Goal: Information Seeking & Learning: Learn about a topic

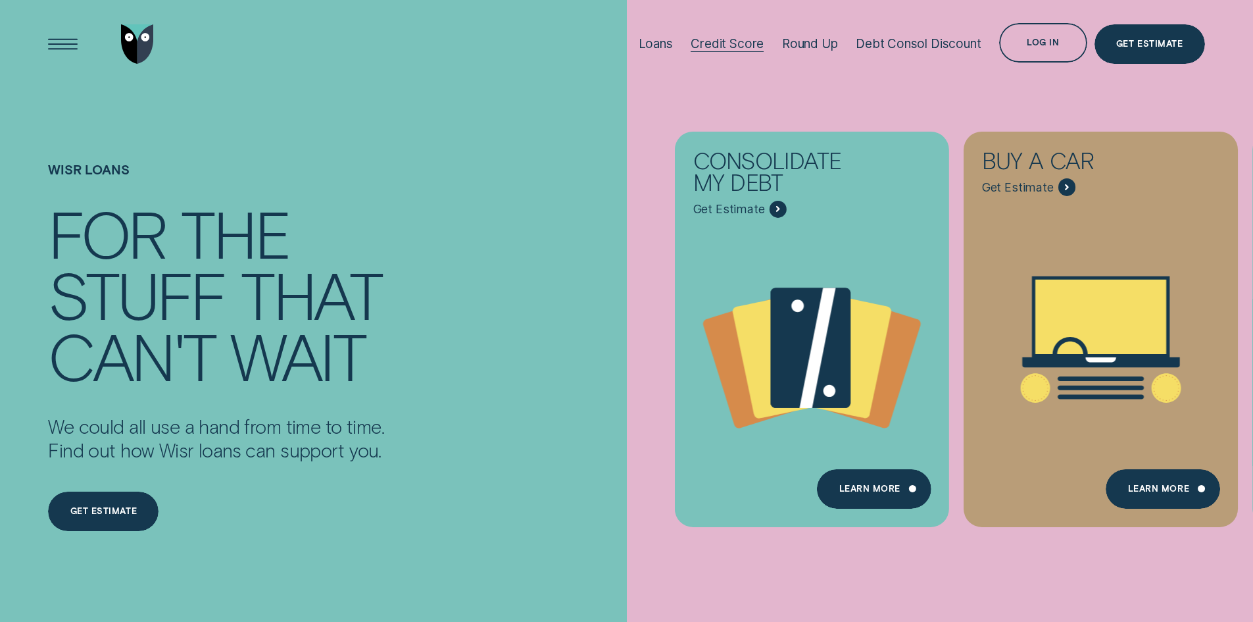
click at [720, 39] on div "Credit Score" at bounding box center [727, 43] width 73 height 15
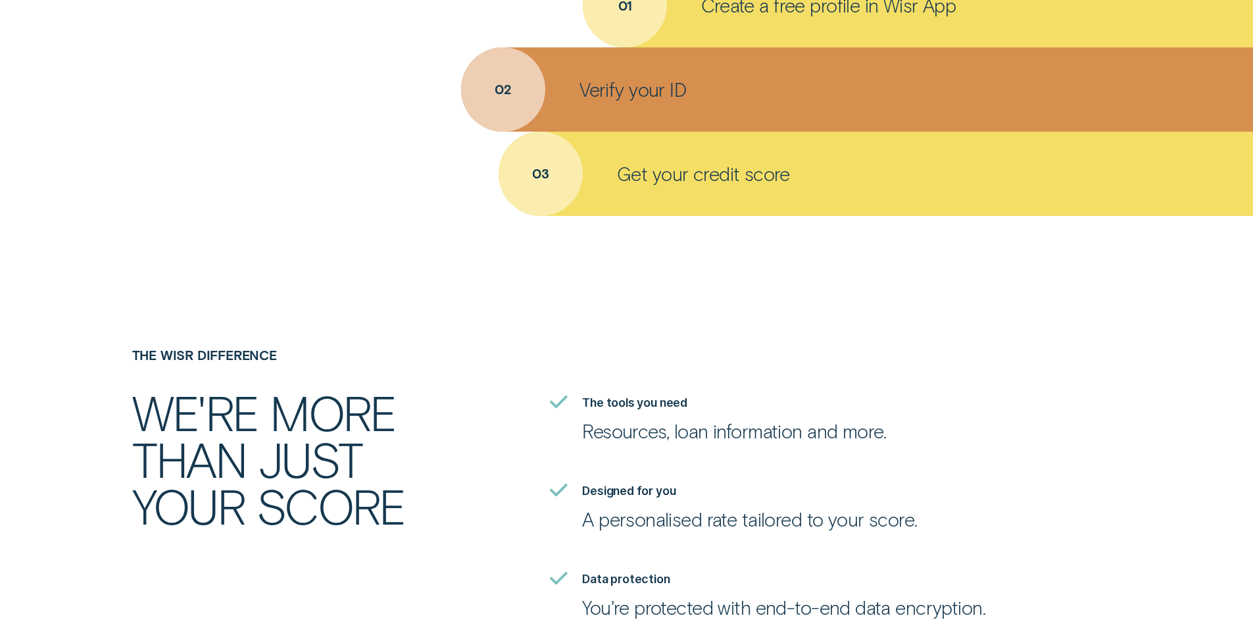
scroll to position [2982, 0]
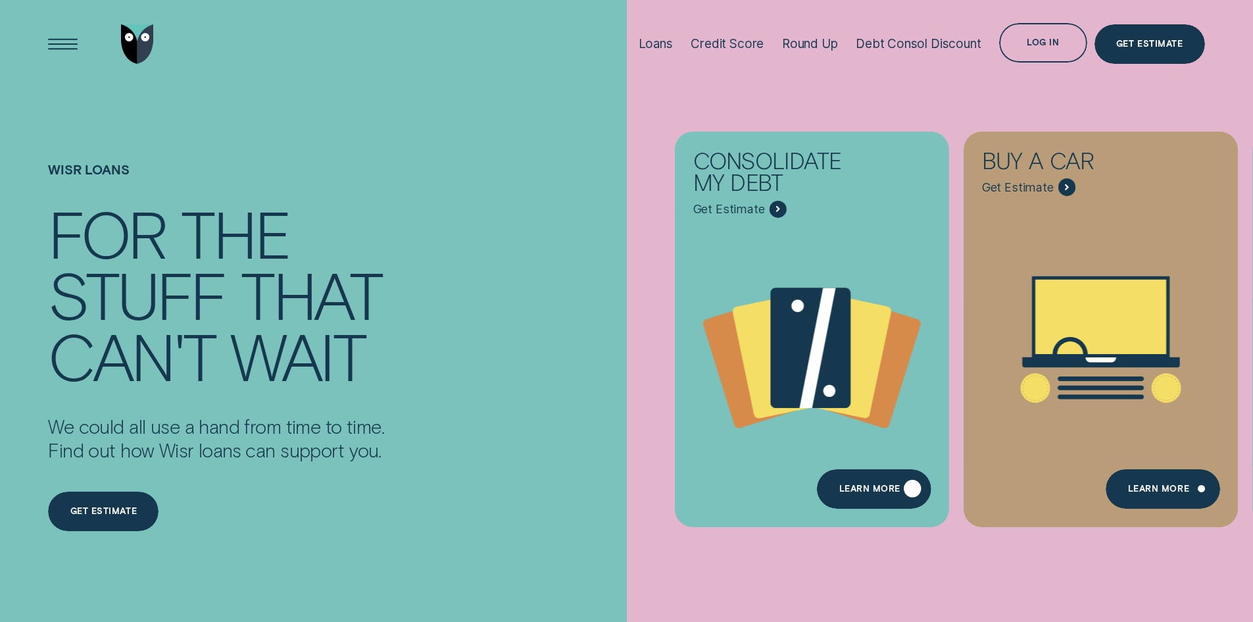
click at [870, 482] on div "Learn more" at bounding box center [874, 488] width 114 height 39
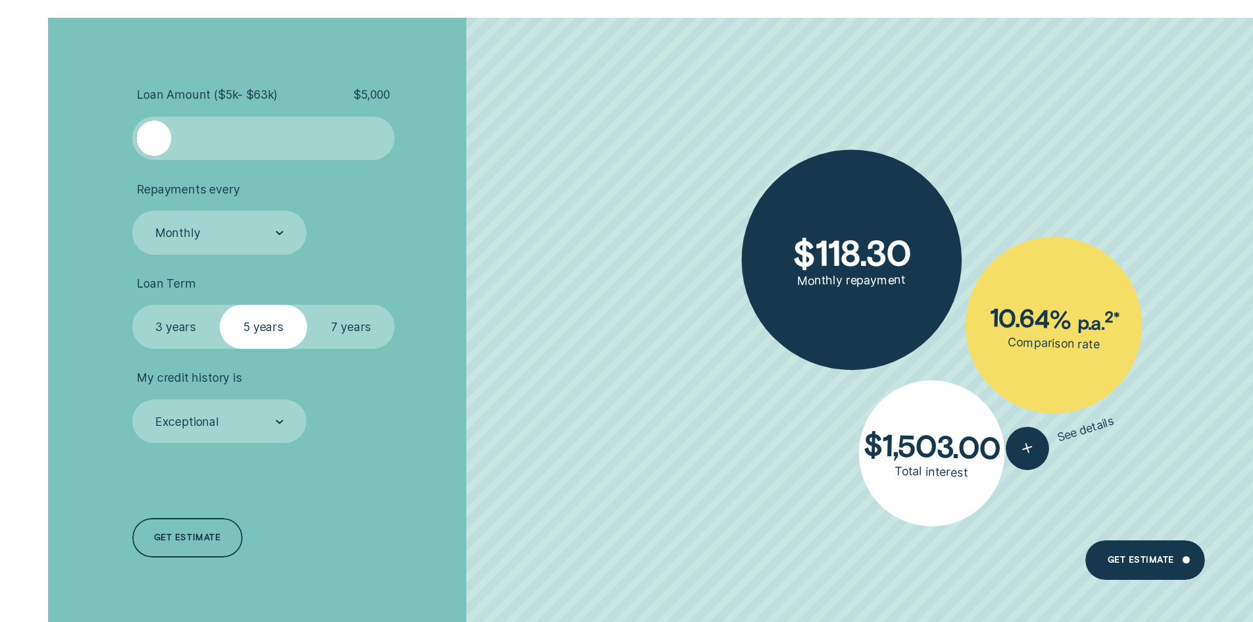
scroll to position [3071, 0]
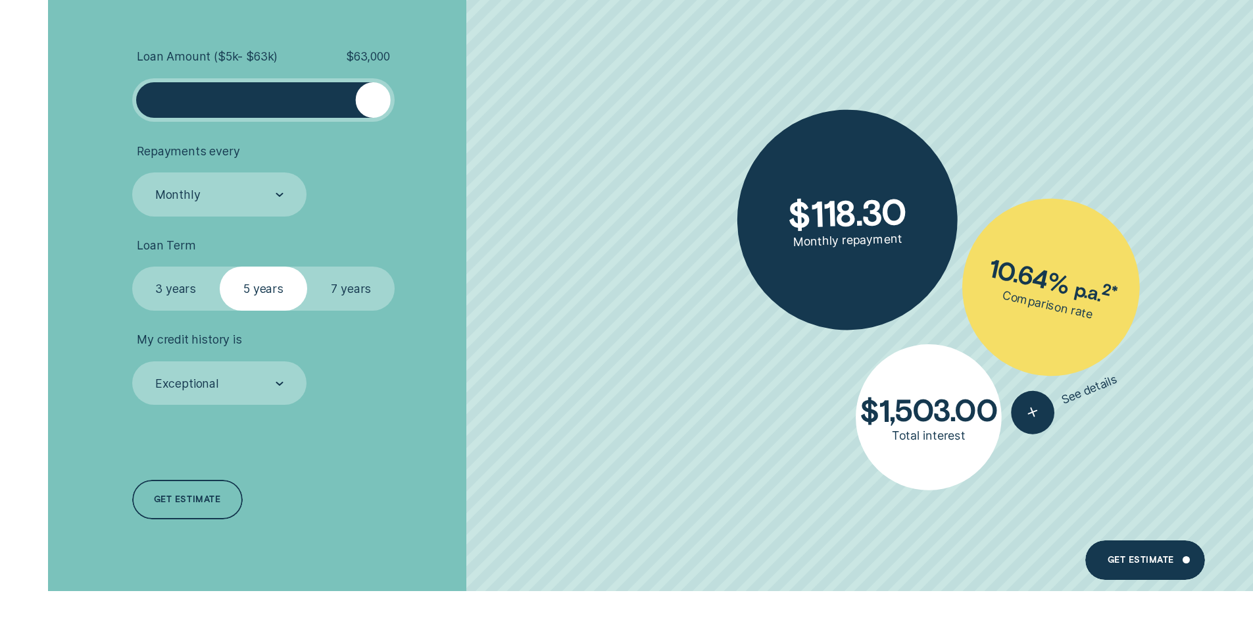
drag, startPoint x: 163, startPoint y: 95, endPoint x: 382, endPoint y: 96, distance: 218.4
click at [382, 96] on div at bounding box center [373, 99] width 35 height 35
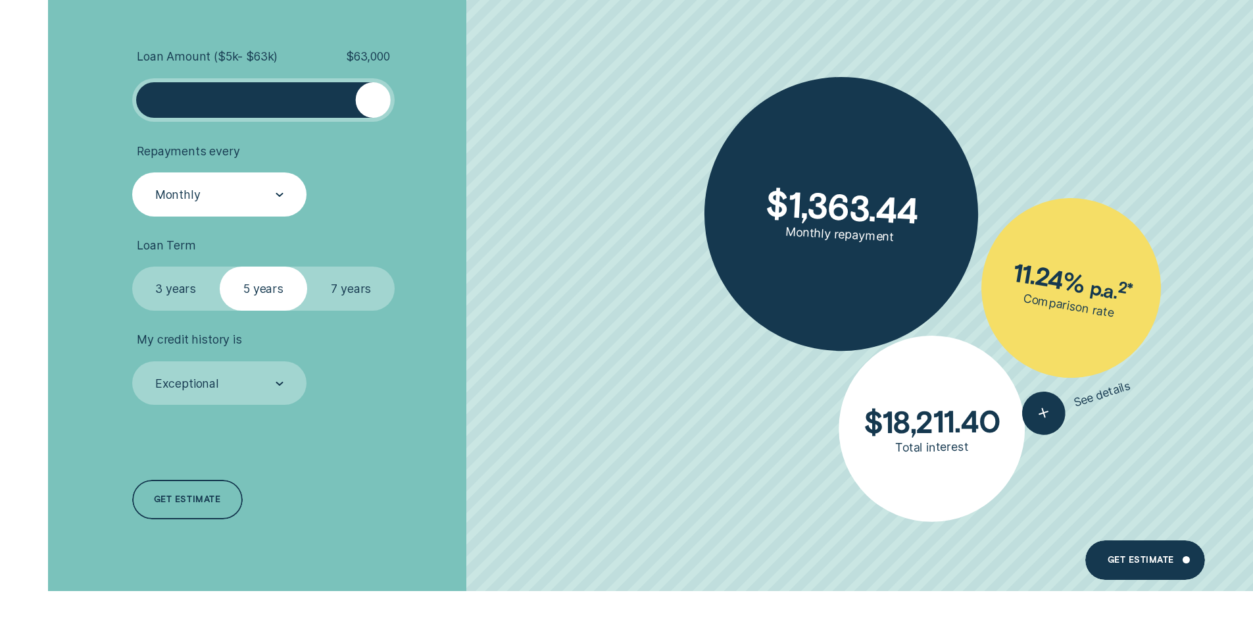
click at [242, 184] on div "Monthly" at bounding box center [219, 194] width 175 height 44
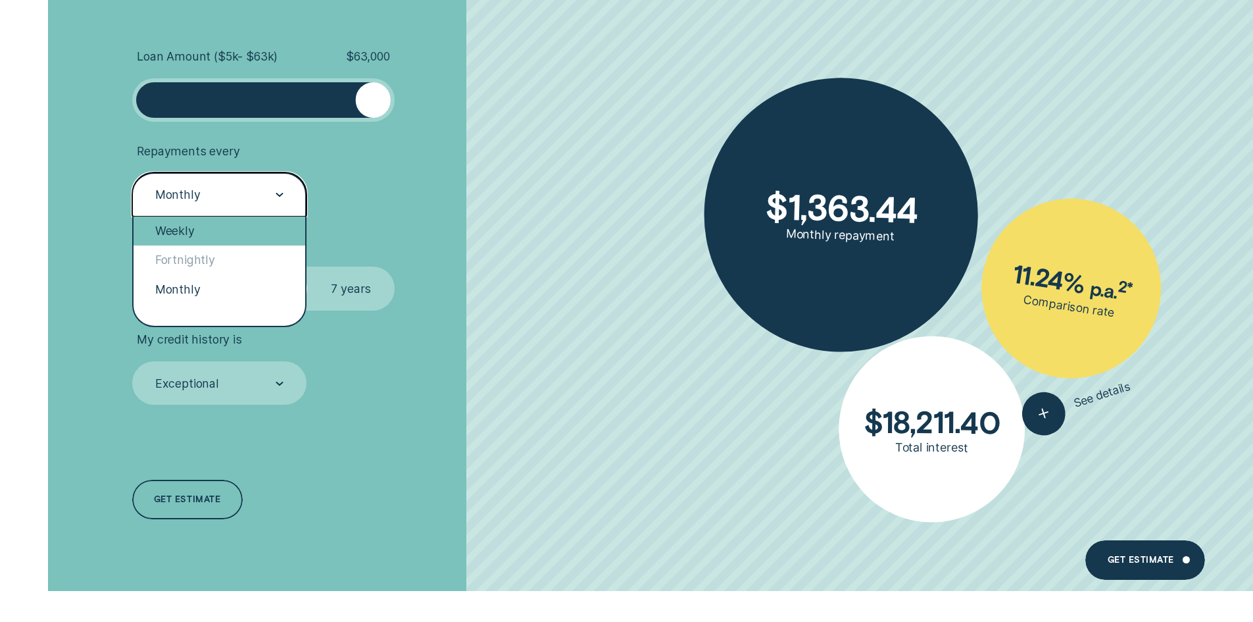
click at [222, 241] on div "Weekly" at bounding box center [220, 230] width 172 height 29
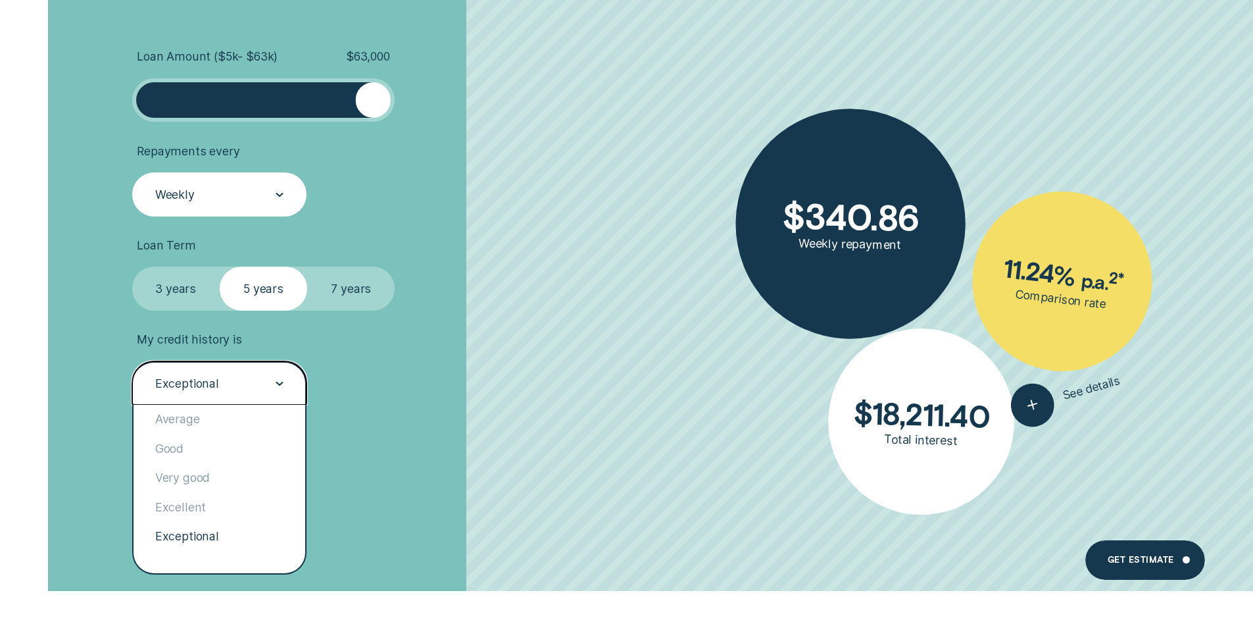
click at [236, 389] on div "Exceptional" at bounding box center [219, 384] width 130 height 16
click at [228, 447] on div "Good" at bounding box center [220, 448] width 172 height 29
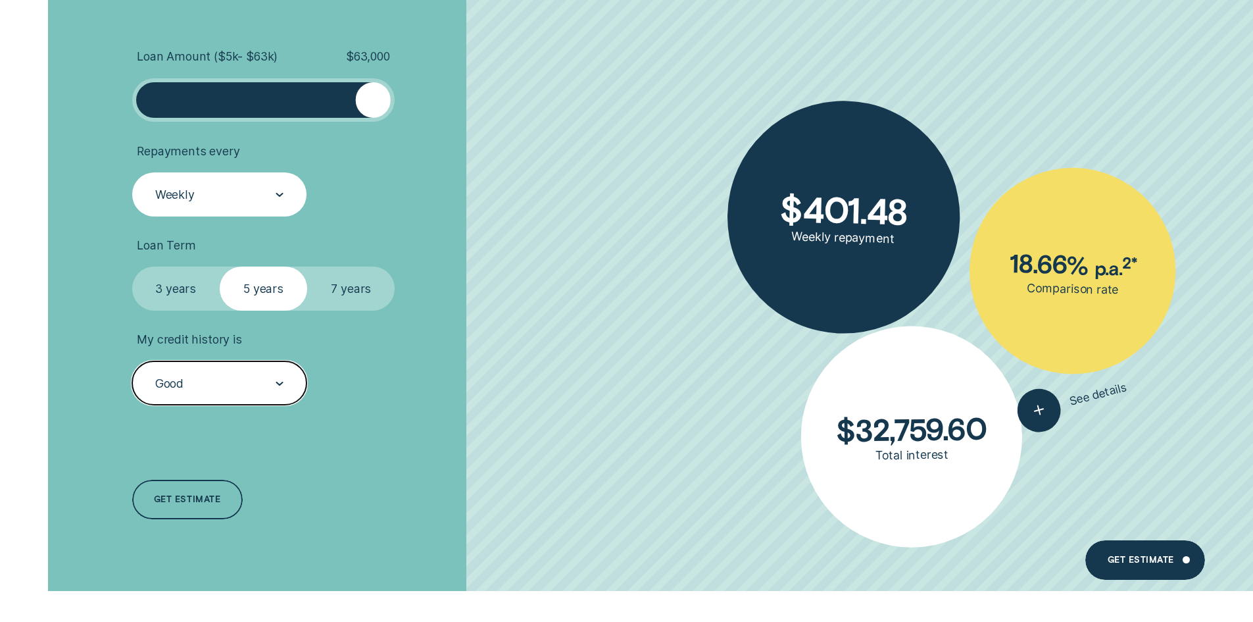
click at [451, 414] on div "Loan Amount ( $5k - $63k ) $ 63,000 Repayments every Weekly Loan Term Select Lo…" at bounding box center [333, 286] width 418 height 612
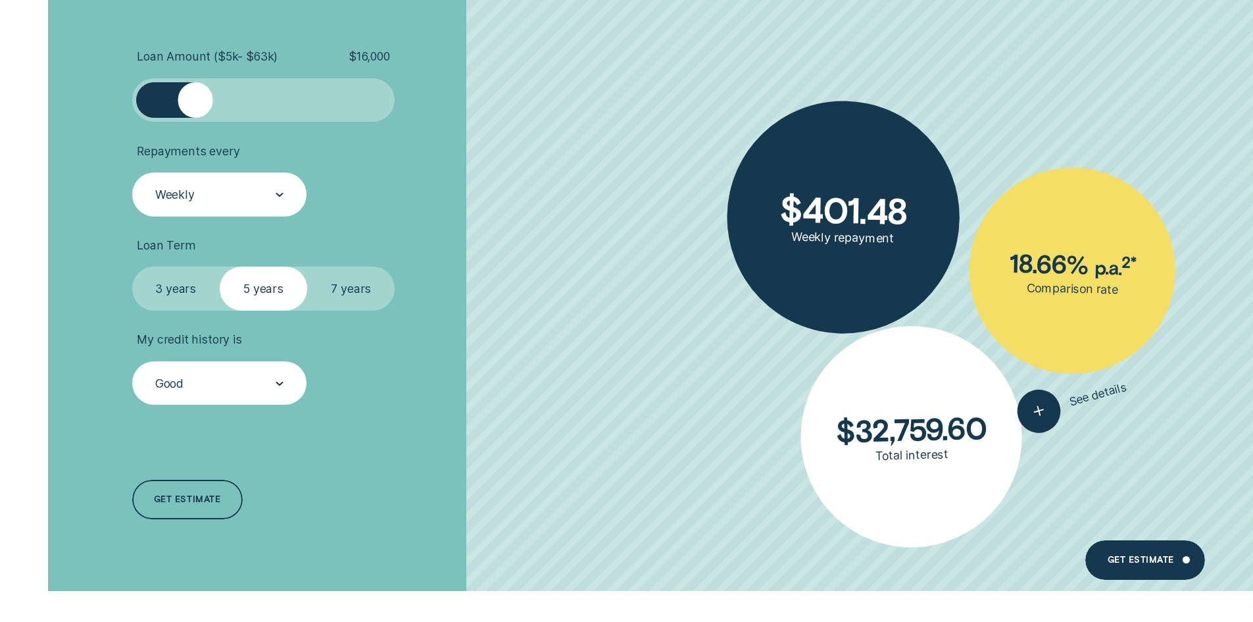
drag, startPoint x: 380, startPoint y: 107, endPoint x: 194, endPoint y: 103, distance: 186.2
click at [194, 103] on div at bounding box center [195, 99] width 35 height 35
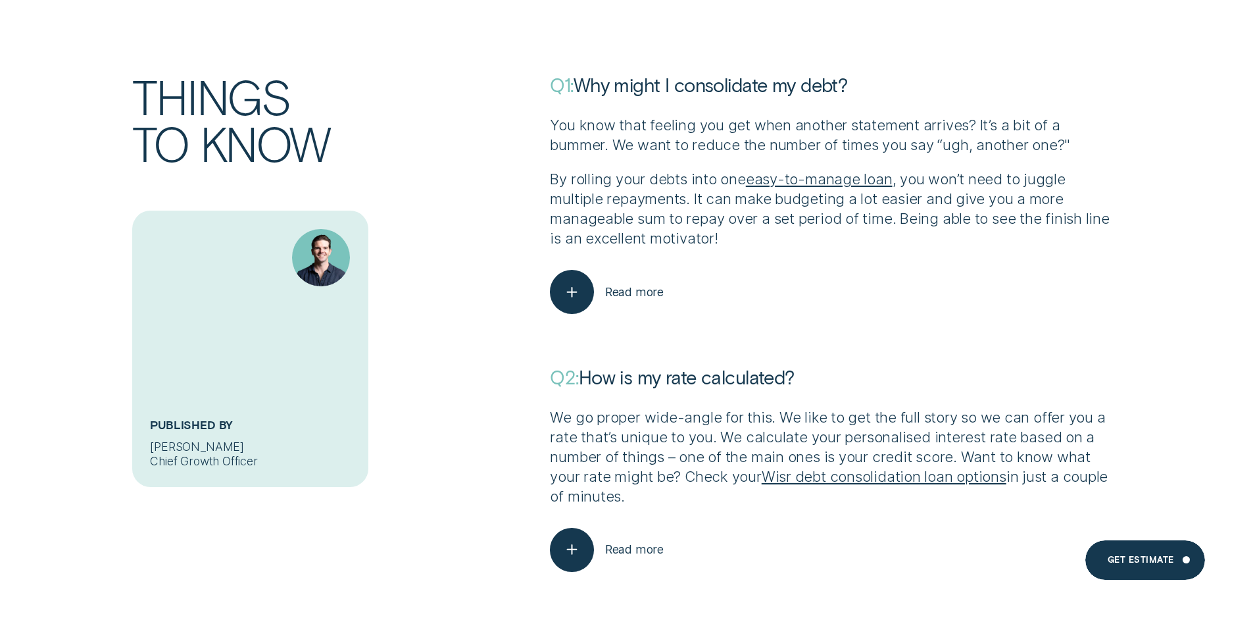
scroll to position [6667, 0]
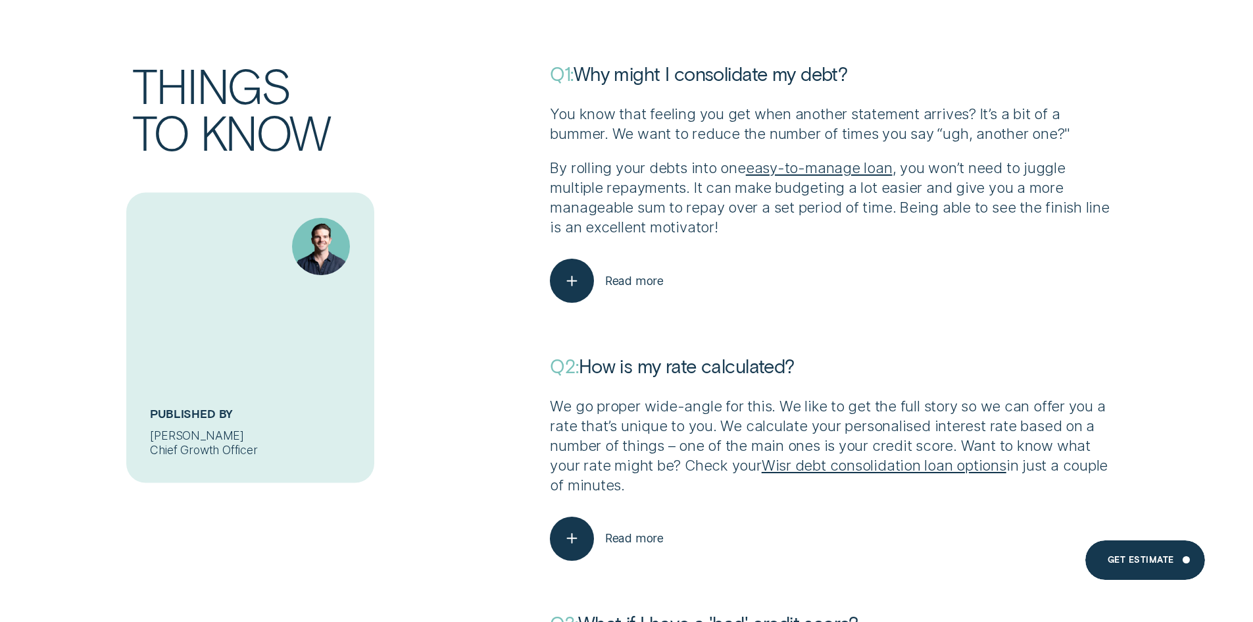
click at [232, 406] on h5 "Published By" at bounding box center [250, 417] width 200 height 22
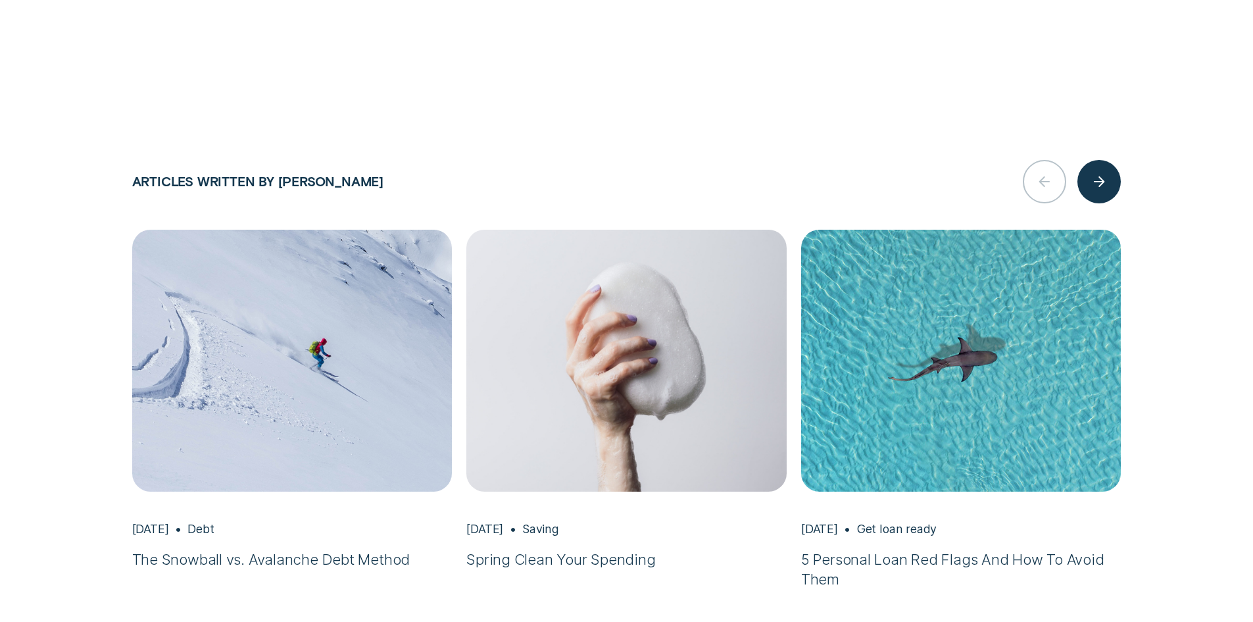
scroll to position [1755, 0]
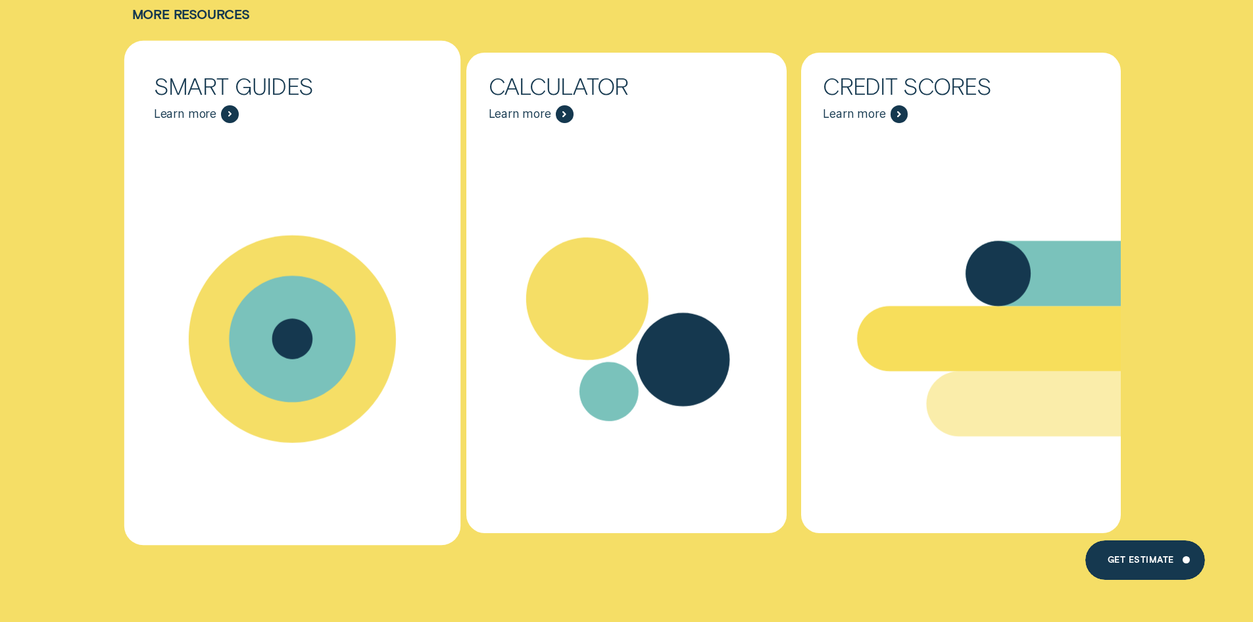
scroll to position [10527, 0]
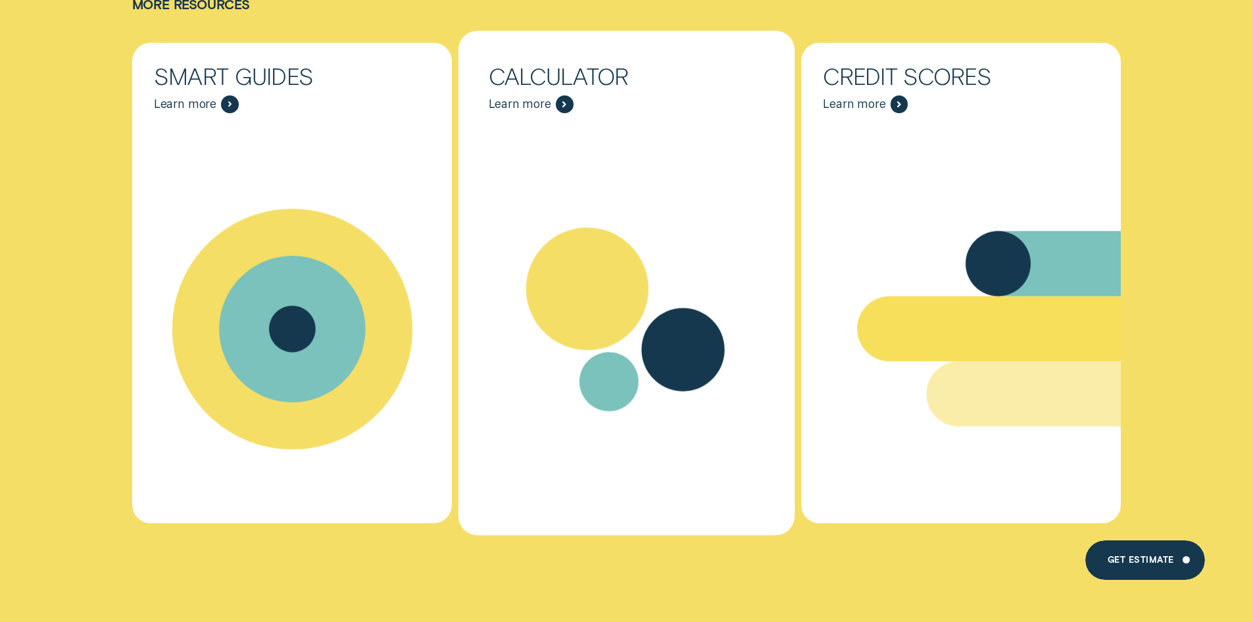
click at [627, 125] on div "Resources - Calculator" at bounding box center [627, 329] width 336 height 408
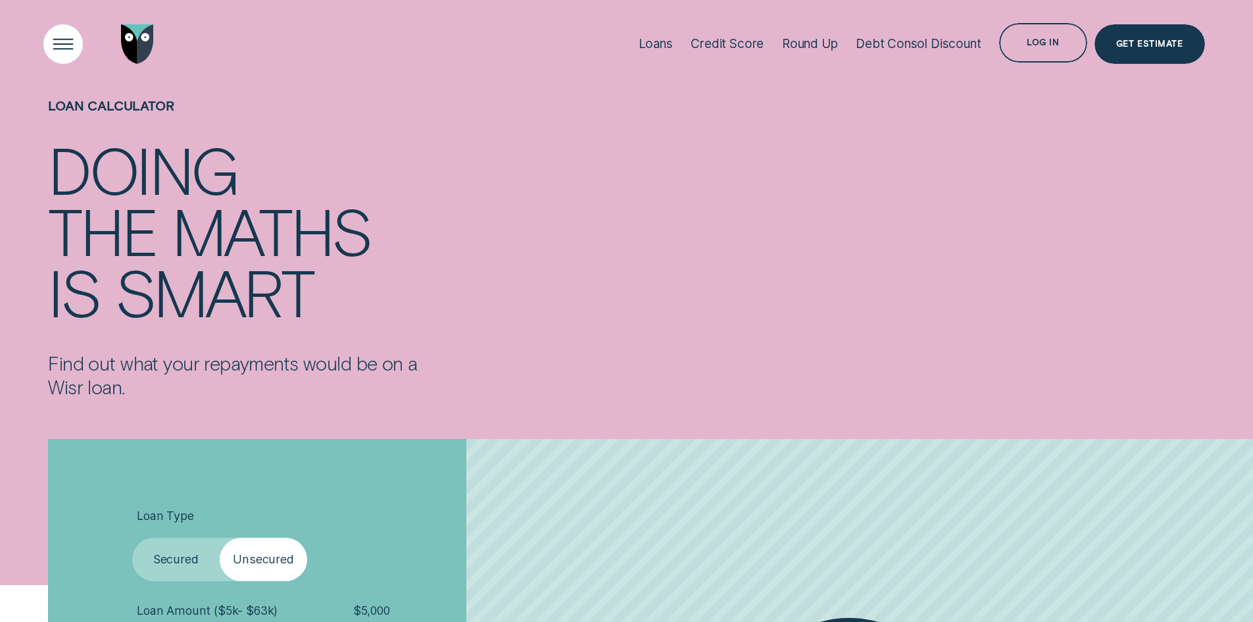
click at [66, 45] on div "Open Menu" at bounding box center [63, 44] width 56 height 56
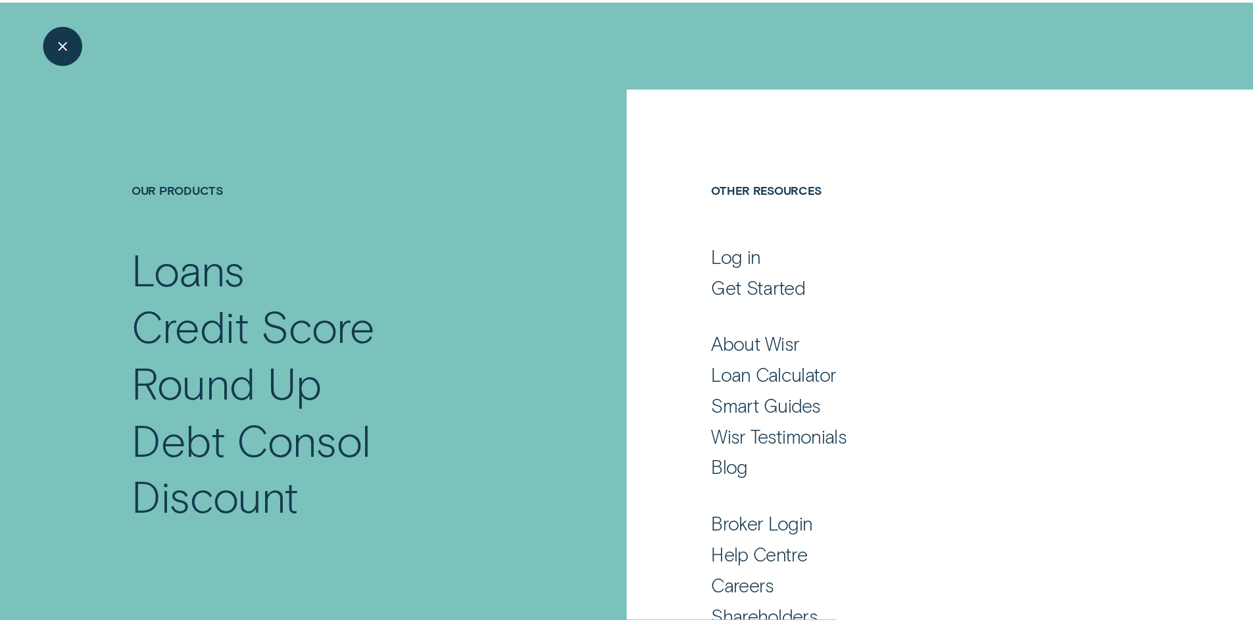
scroll to position [64, 0]
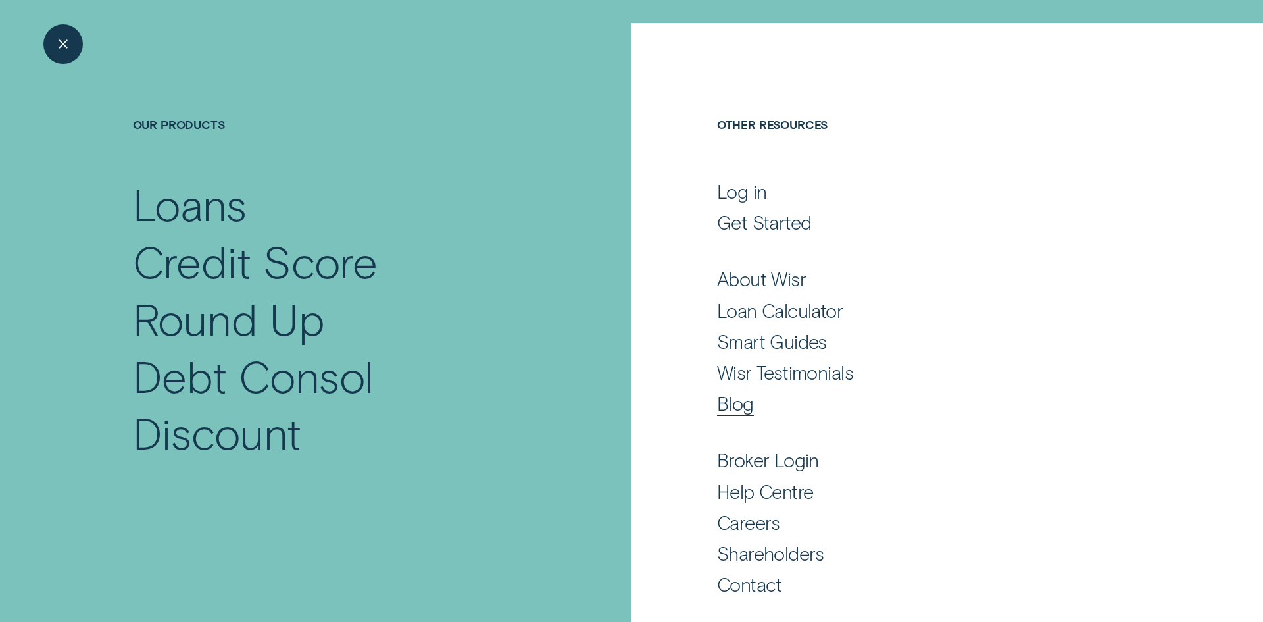
click at [741, 399] on div "Blog" at bounding box center [735, 403] width 37 height 24
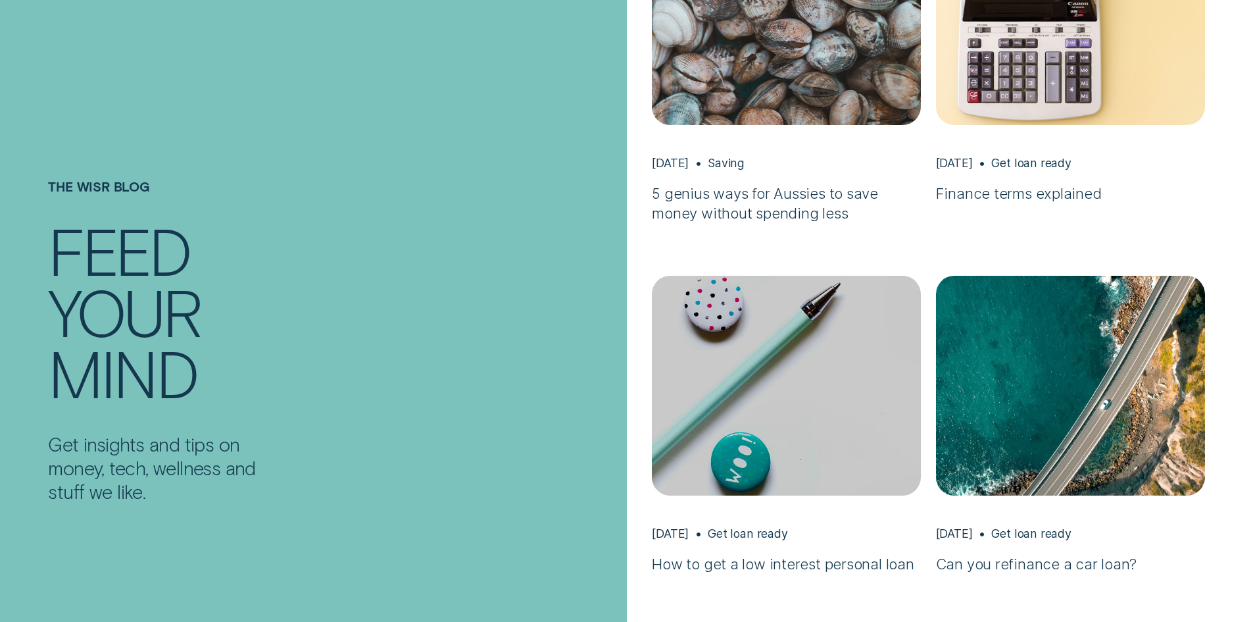
scroll to position [1053, 0]
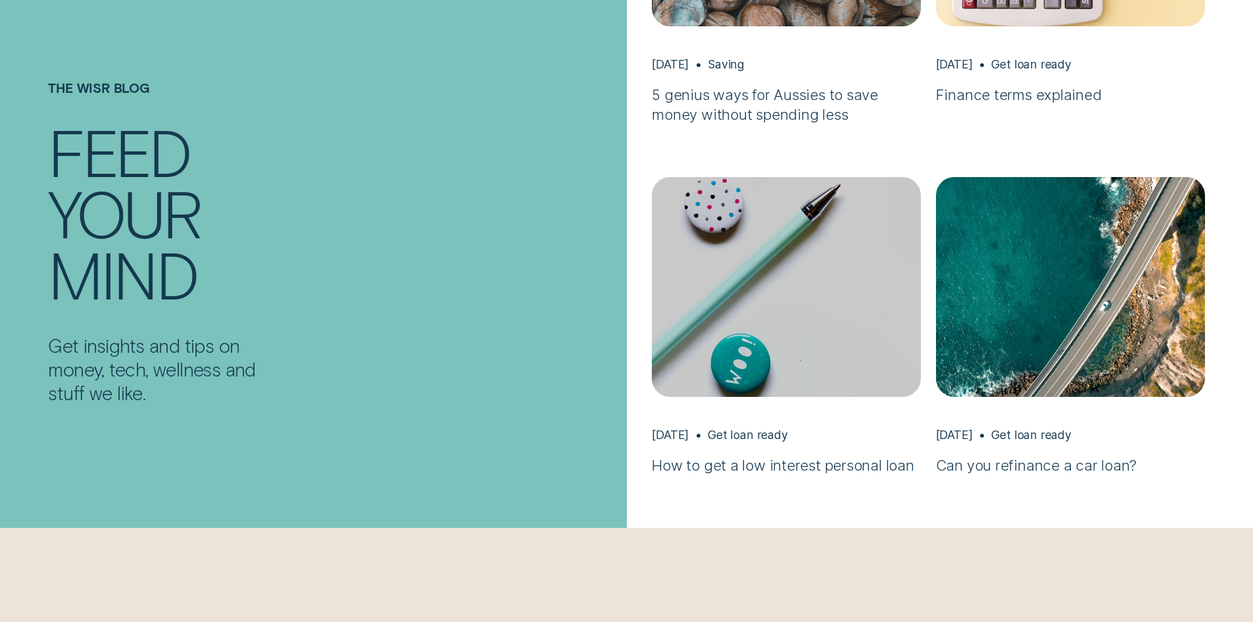
click at [974, 93] on h3 "Finance terms explained" at bounding box center [1070, 95] width 269 height 20
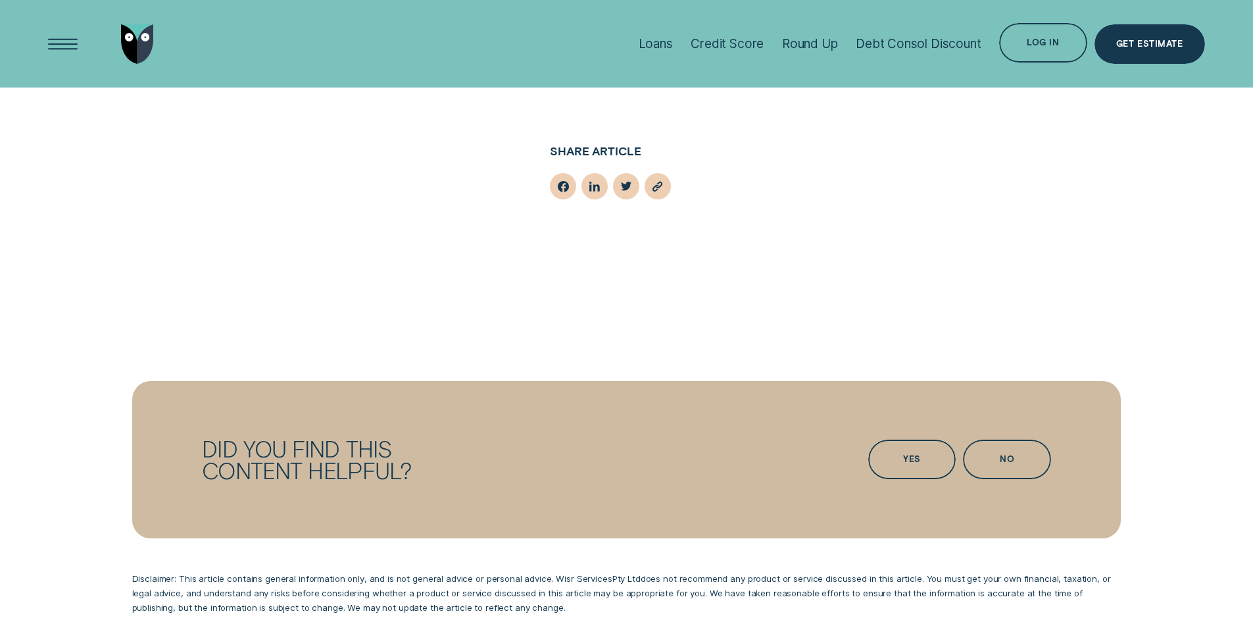
scroll to position [9298, 0]
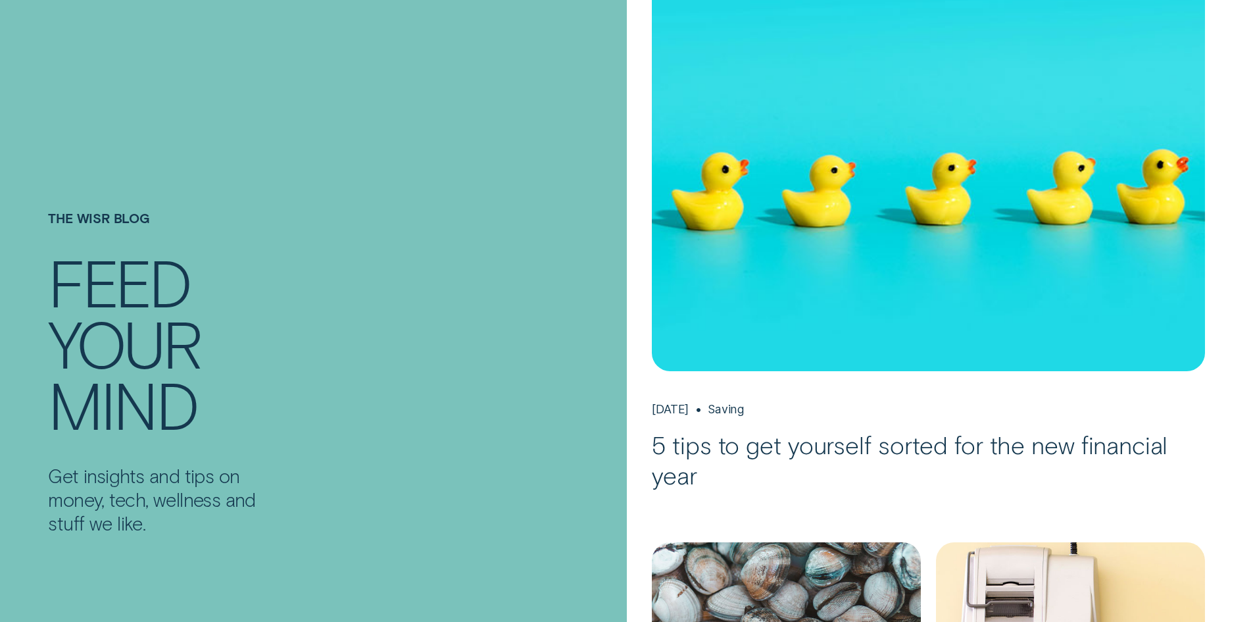
scroll to position [526, 0]
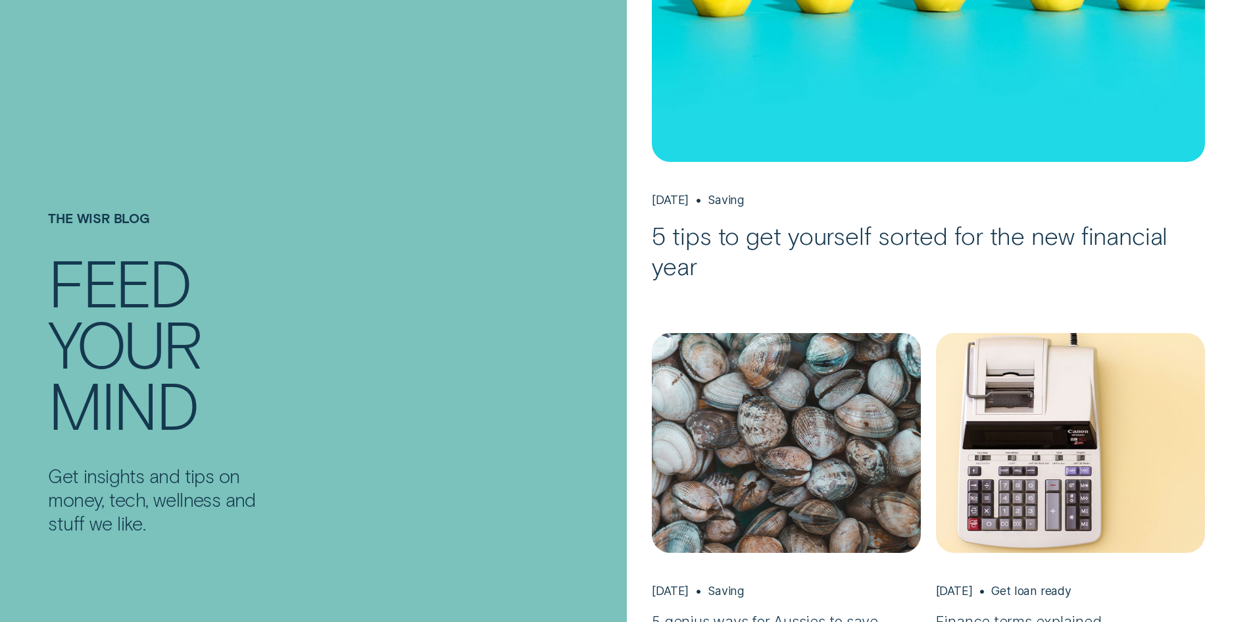
click at [877, 414] on img "5 genius ways for Aussies to save money without spending less, May 13 Saving" at bounding box center [786, 443] width 282 height 231
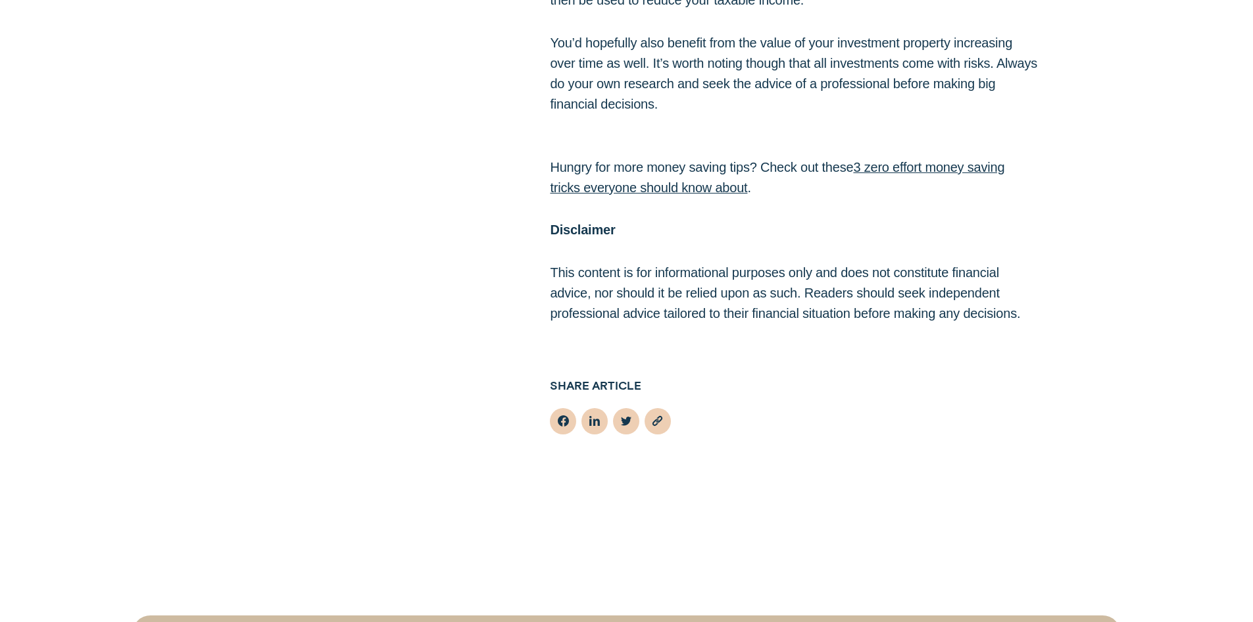
scroll to position [3597, 0]
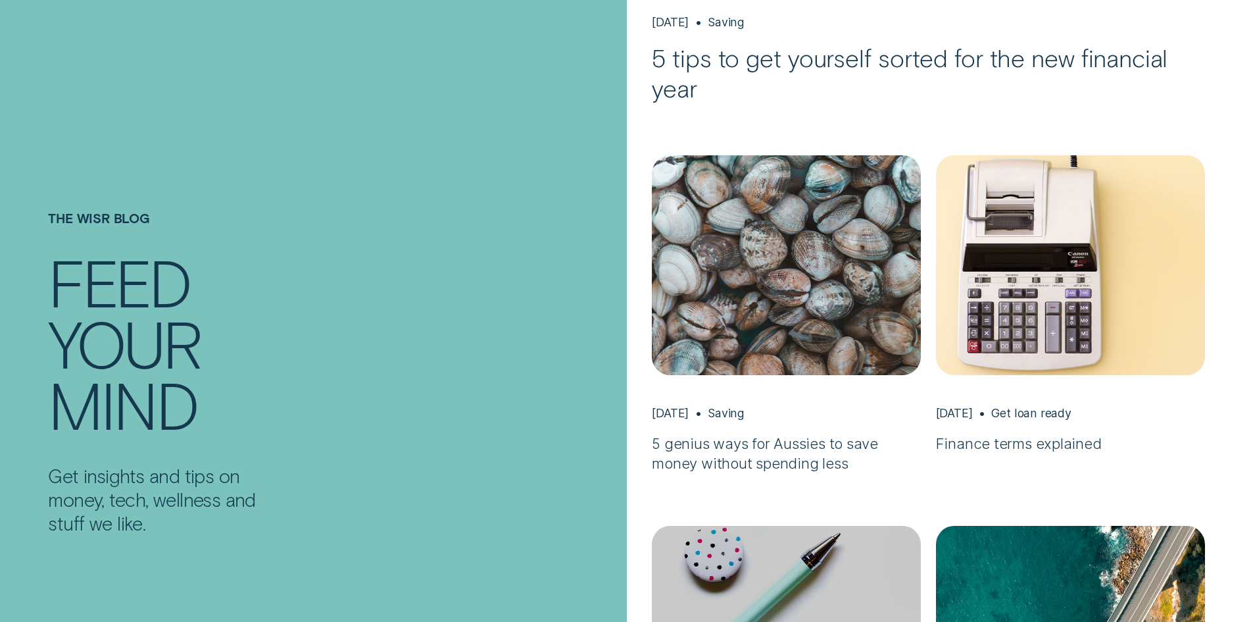
scroll to position [877, 0]
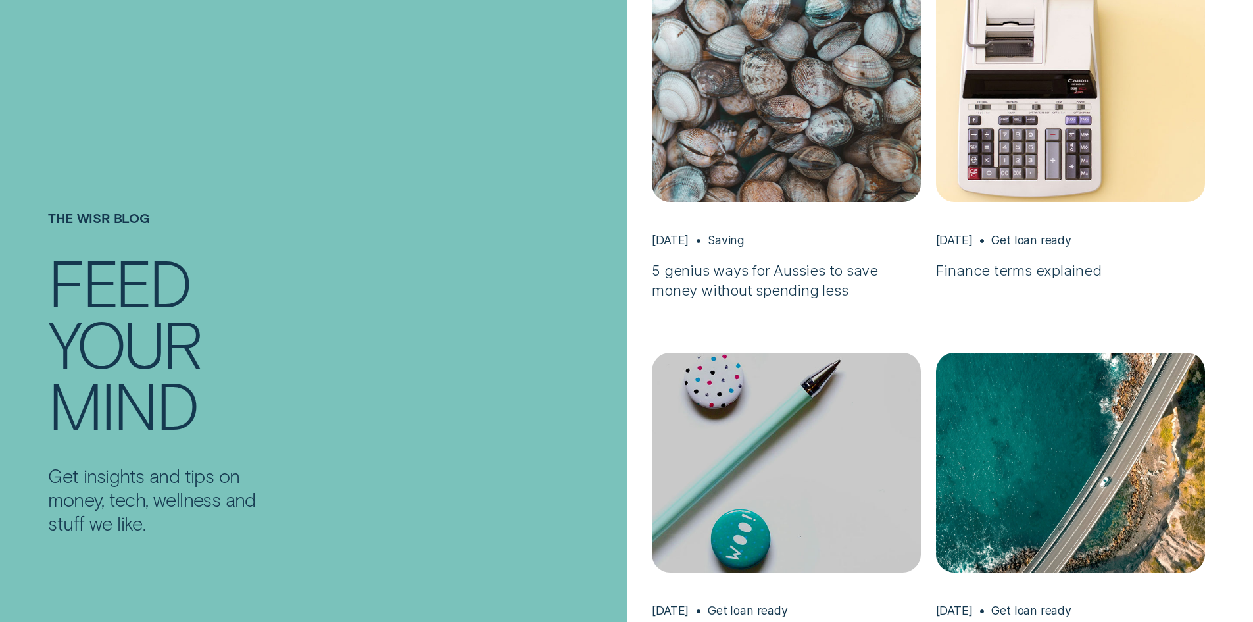
click at [291, 50] on div at bounding box center [313, 329] width 627 height 658
